Goal: Task Accomplishment & Management: Manage account settings

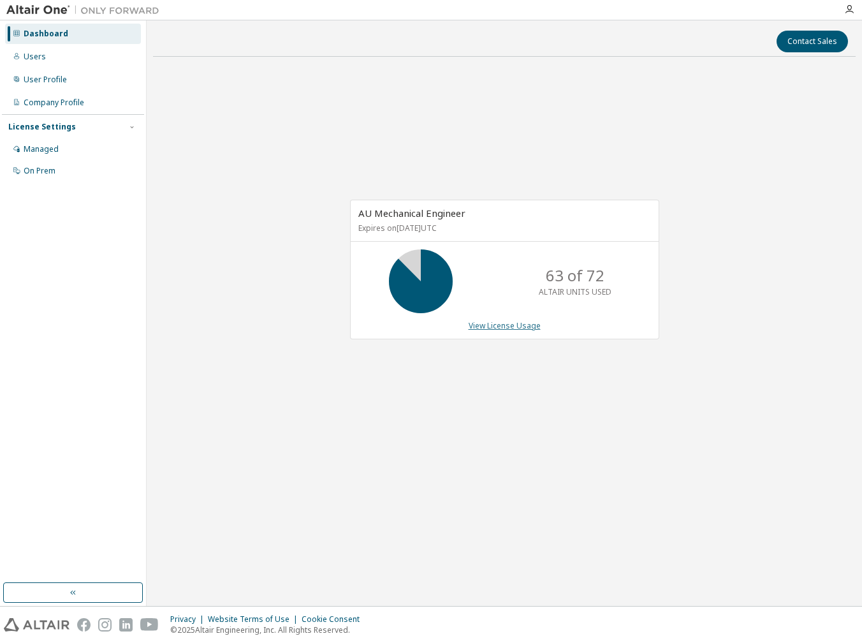
click at [510, 325] on link "View License Usage" at bounding box center [505, 325] width 72 height 11
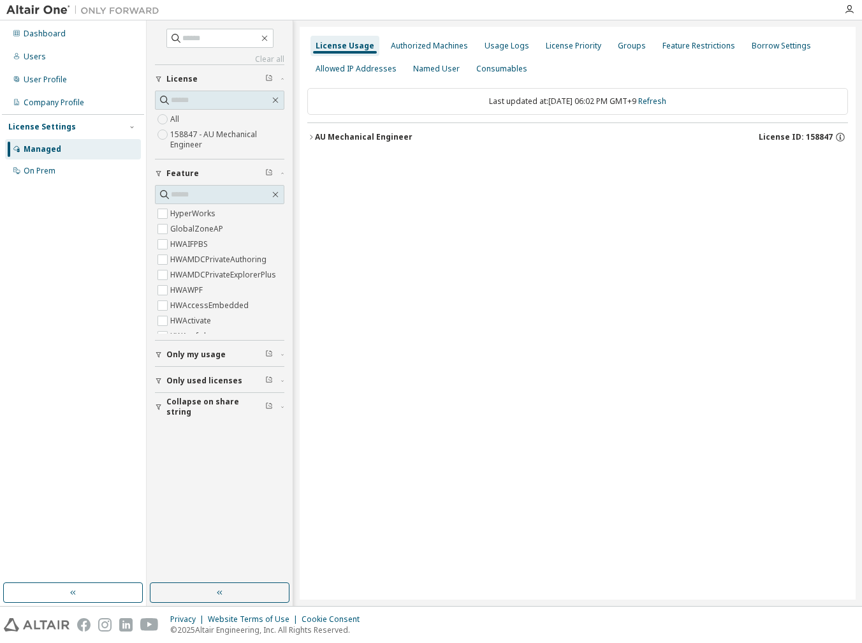
click at [365, 135] on div "AU Mechanical Engineer" at bounding box center [364, 137] width 98 height 10
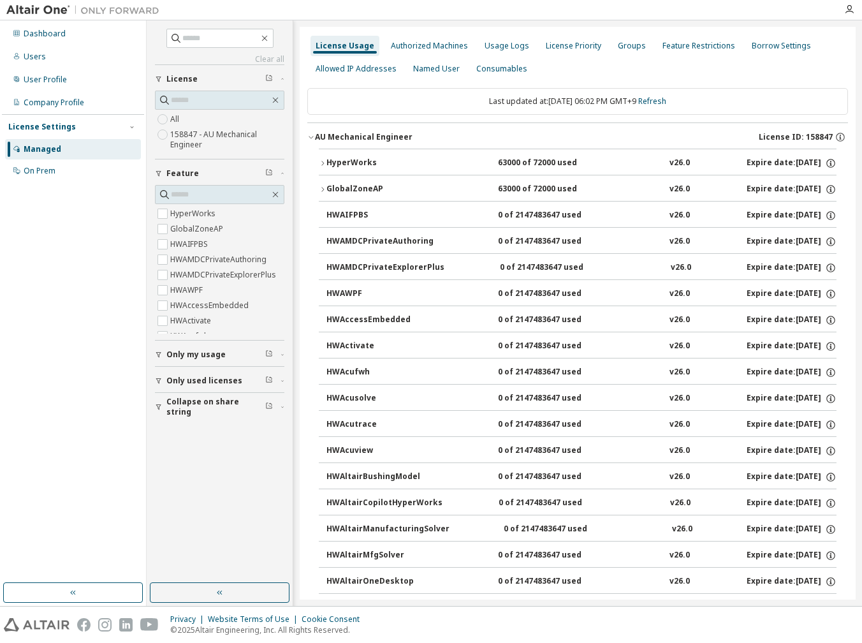
click at [341, 166] on div "HyperWorks" at bounding box center [383, 162] width 115 height 11
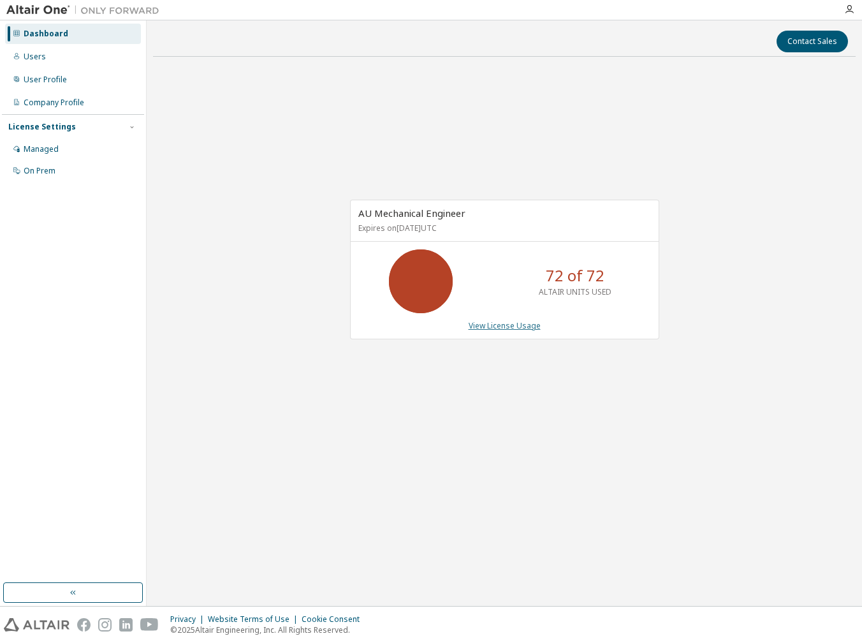
click at [513, 323] on link "View License Usage" at bounding box center [505, 325] width 72 height 11
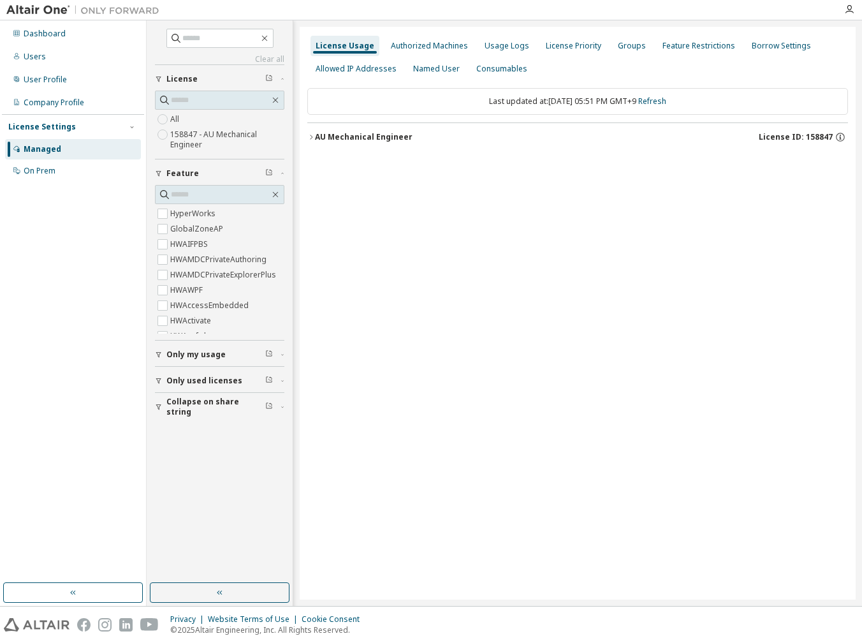
click at [386, 135] on div "AU Mechanical Engineer" at bounding box center [364, 137] width 98 height 10
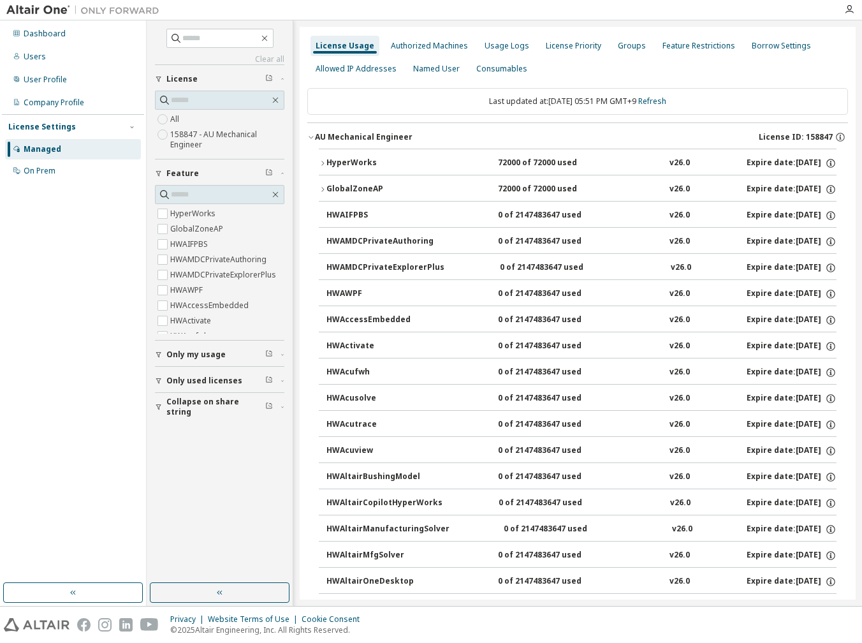
click at [350, 162] on div "HyperWorks" at bounding box center [383, 162] width 115 height 11
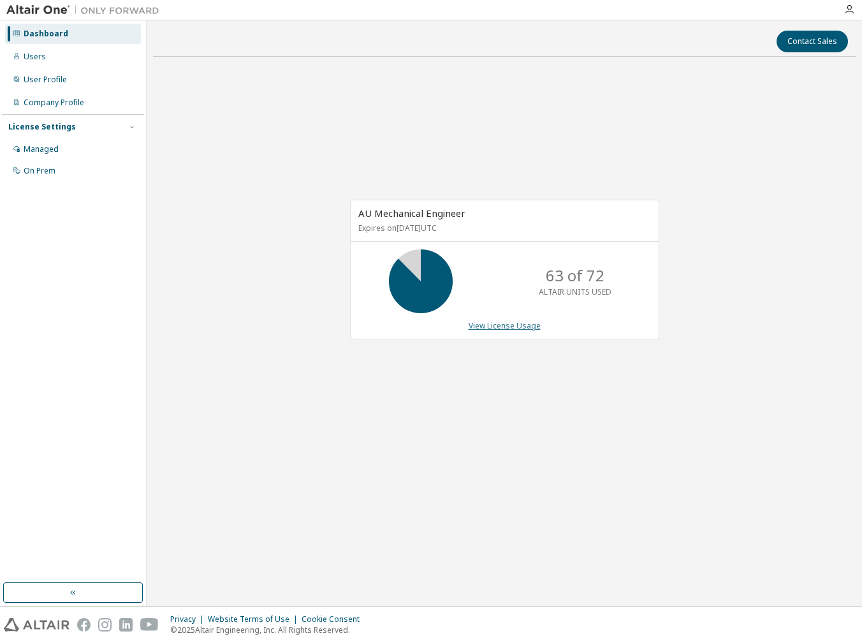
click at [514, 325] on link "View License Usage" at bounding box center [505, 325] width 72 height 11
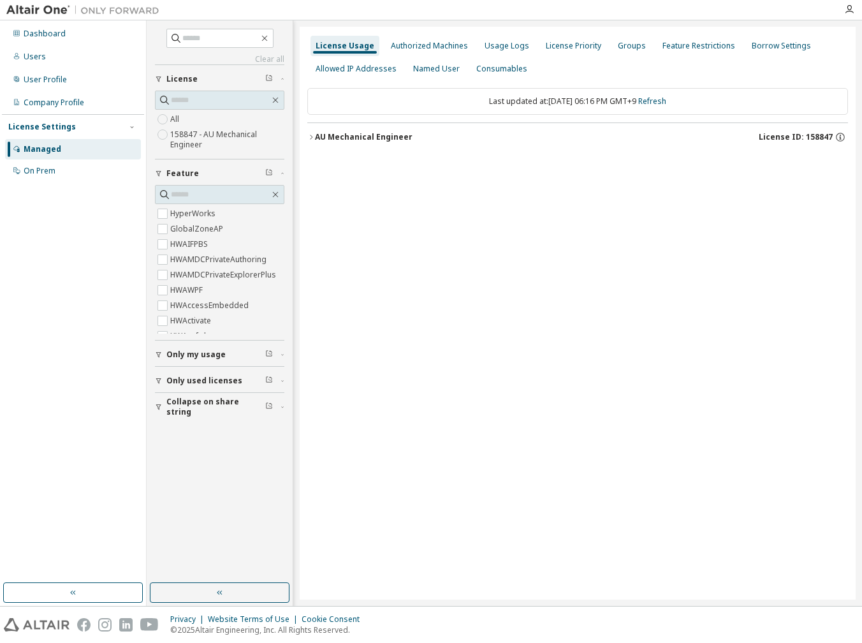
click at [371, 141] on div "AU Mechanical Engineer" at bounding box center [364, 137] width 98 height 10
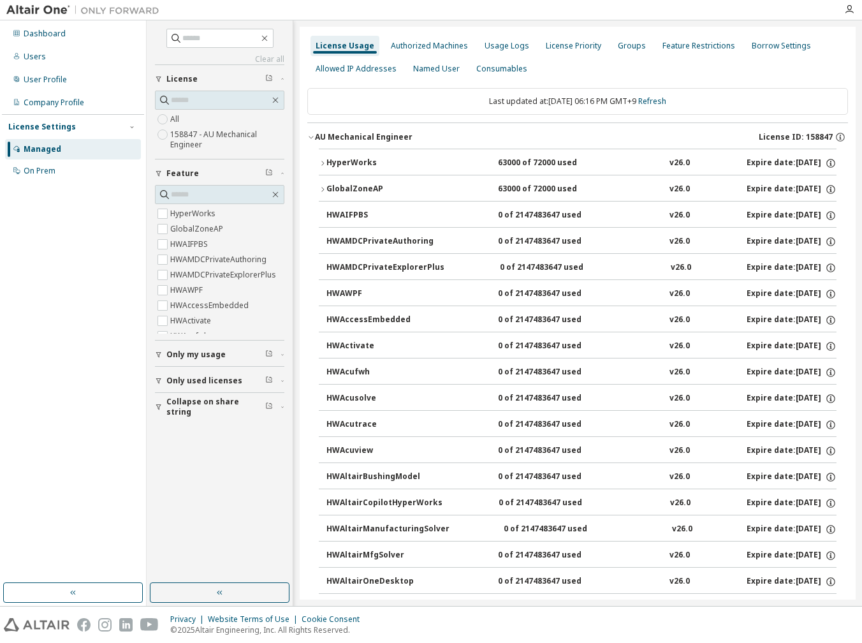
click at [356, 163] on div "HyperWorks" at bounding box center [383, 162] width 115 height 11
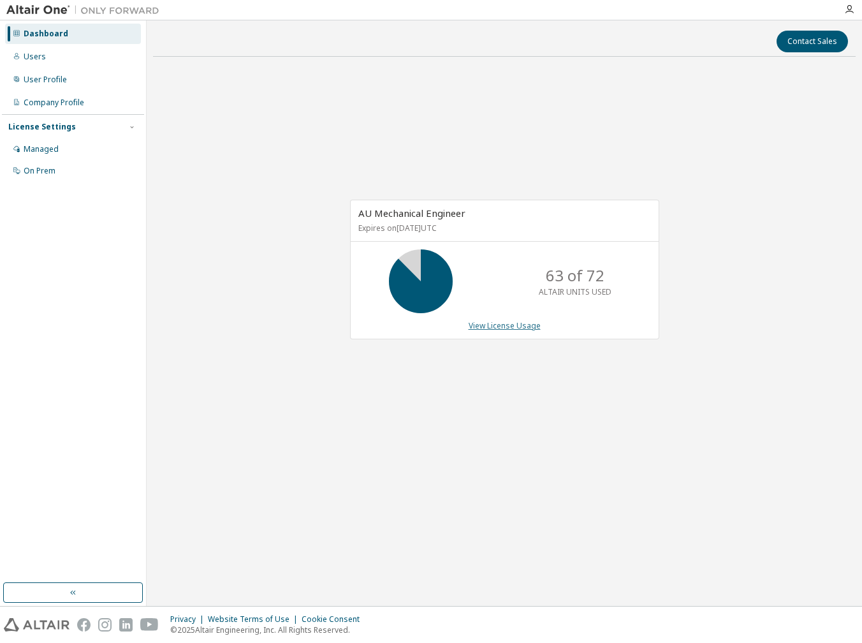
click at [503, 328] on link "View License Usage" at bounding box center [505, 325] width 72 height 11
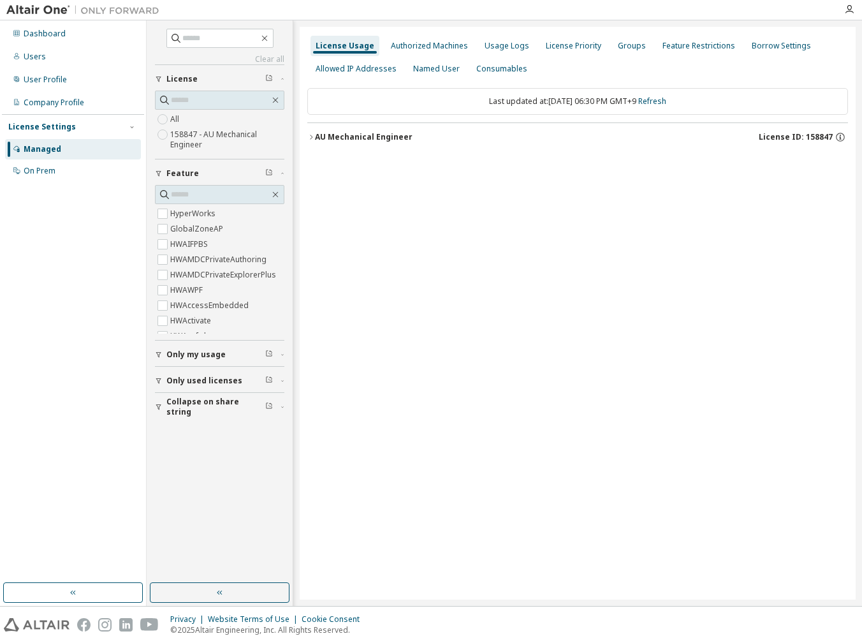
click at [379, 137] on div "AU Mechanical Engineer" at bounding box center [364, 137] width 98 height 10
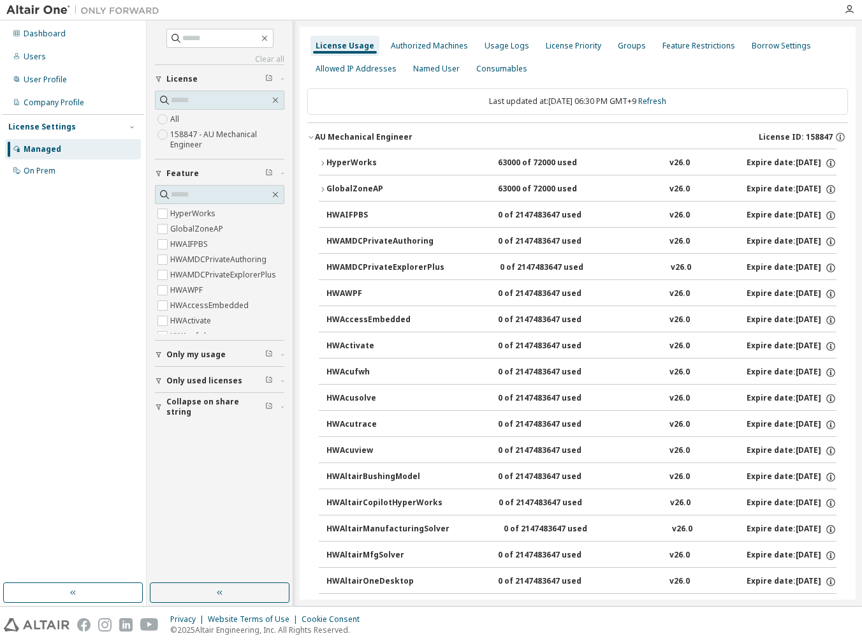
click at [360, 161] on div "HyperWorks" at bounding box center [383, 162] width 115 height 11
